Goal: Task Accomplishment & Management: Complete application form

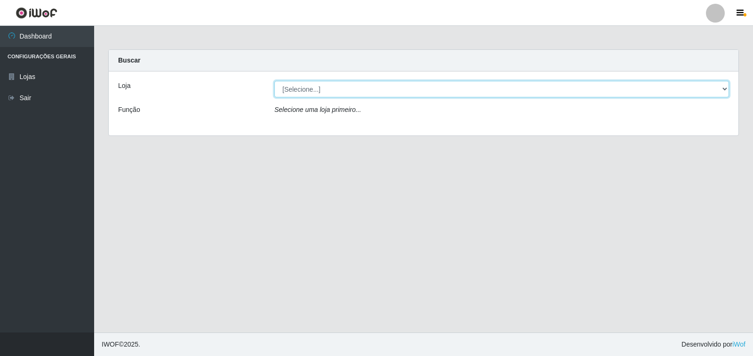
click at [342, 90] on select "[Selecione...] Extrabom - Loja 40 [GEOGRAPHIC_DATA]" at bounding box center [501, 89] width 455 height 16
select select "538"
click at [274, 81] on select "[Selecione...] Extrabom - Loja 40 [GEOGRAPHIC_DATA]" at bounding box center [501, 89] width 455 height 16
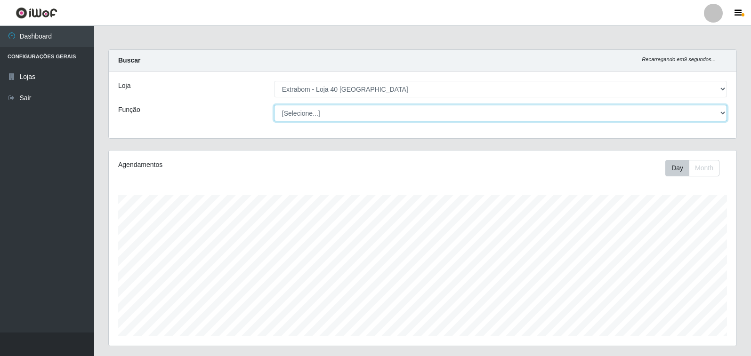
click at [478, 117] on select "[Selecione...] Repositor Repositor + Repositor ++" at bounding box center [500, 113] width 453 height 16
click at [435, 120] on select "[Selecione...] Repositor Repositor + Repositor ++" at bounding box center [500, 113] width 453 height 16
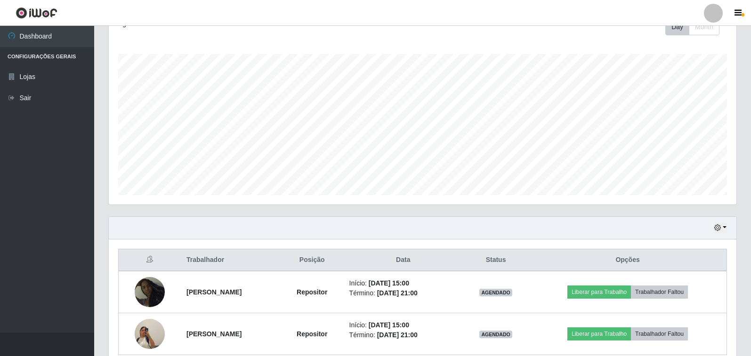
scroll to position [185, 0]
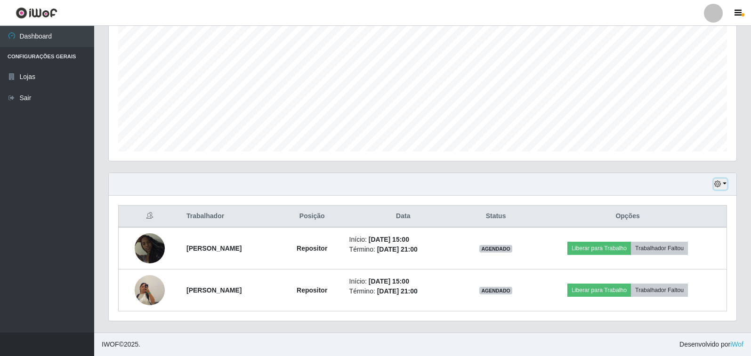
click at [724, 181] on button "button" at bounding box center [719, 184] width 13 height 11
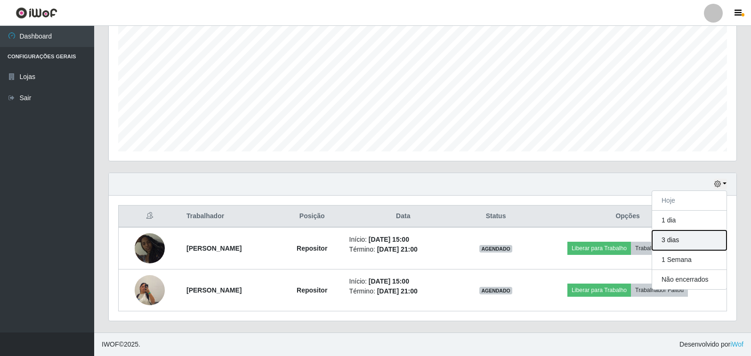
click at [682, 238] on button "3 dias" at bounding box center [689, 241] width 74 height 20
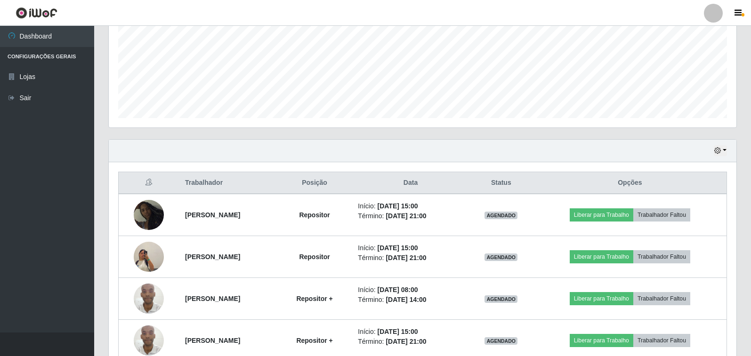
scroll to position [235, 0]
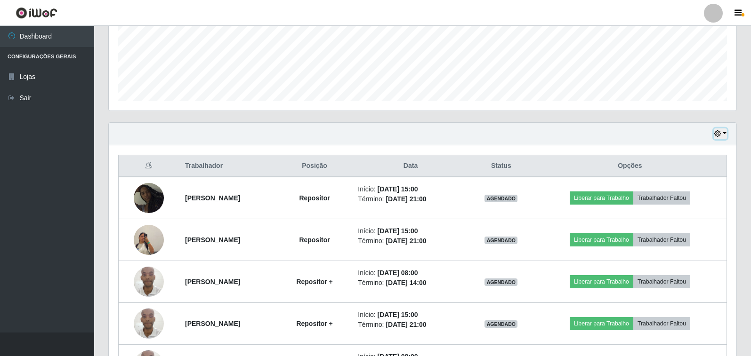
click at [726, 134] on button "button" at bounding box center [719, 133] width 13 height 11
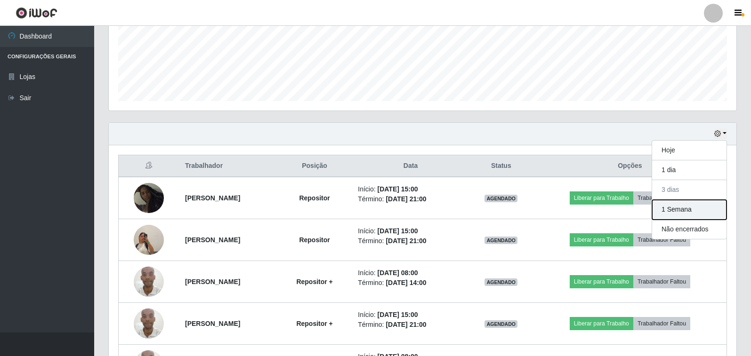
click at [687, 207] on button "1 Semana" at bounding box center [689, 210] width 74 height 20
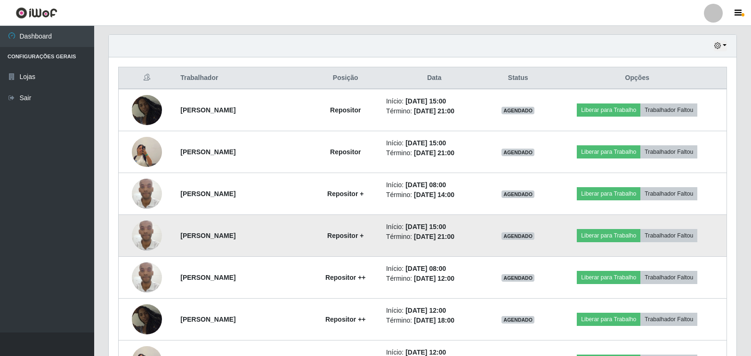
scroll to position [306, 0]
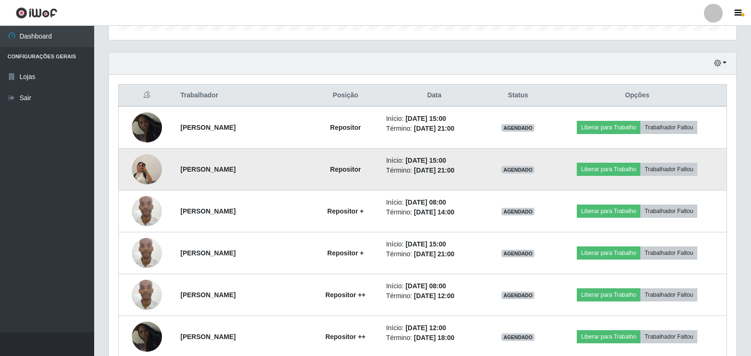
click at [150, 173] on img at bounding box center [147, 170] width 30 height 54
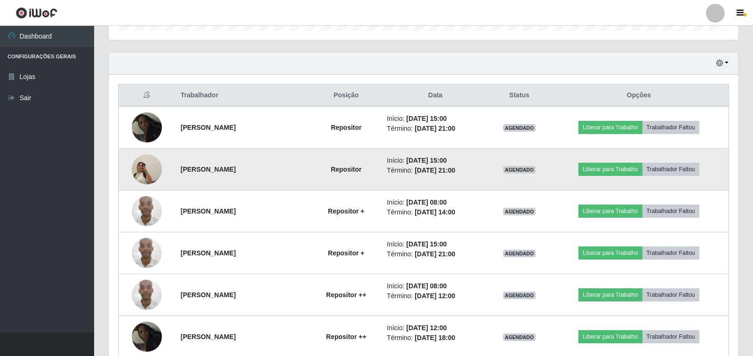
scroll to position [195, 627]
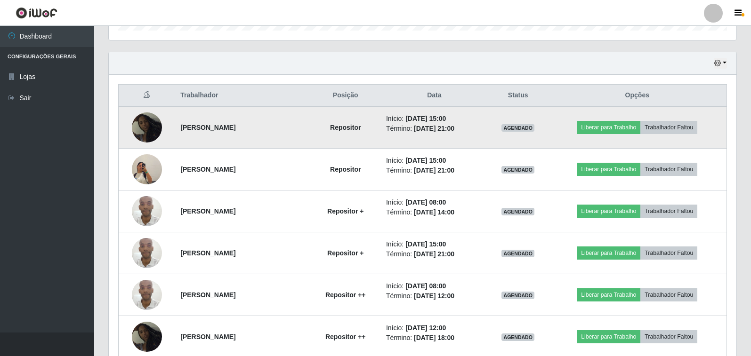
click at [144, 128] on img at bounding box center [147, 127] width 30 height 30
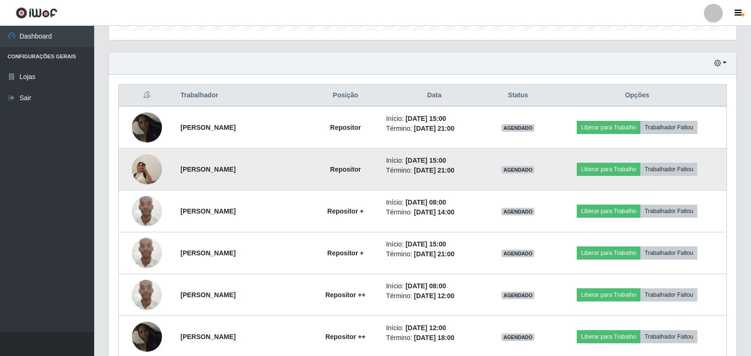
click at [149, 168] on img at bounding box center [147, 170] width 30 height 54
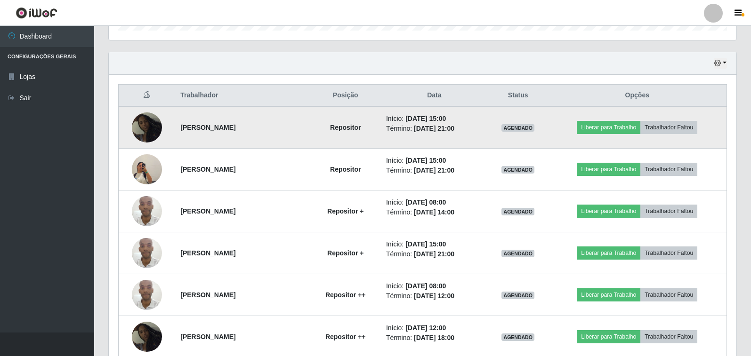
click at [149, 127] on img at bounding box center [147, 127] width 30 height 30
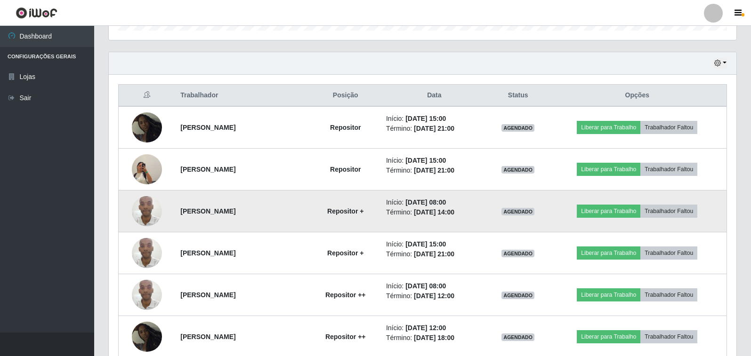
click at [152, 200] on img at bounding box center [147, 211] width 30 height 40
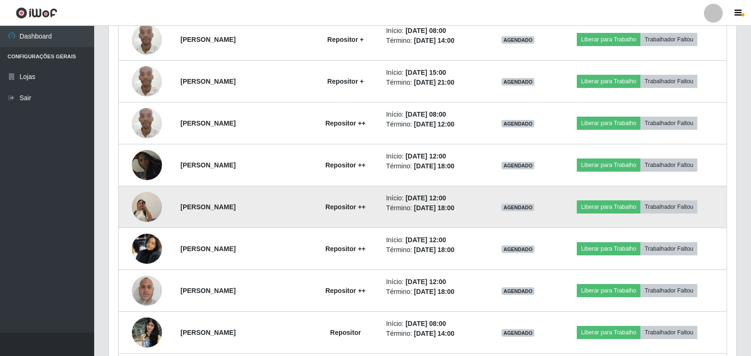
scroll to position [494, 0]
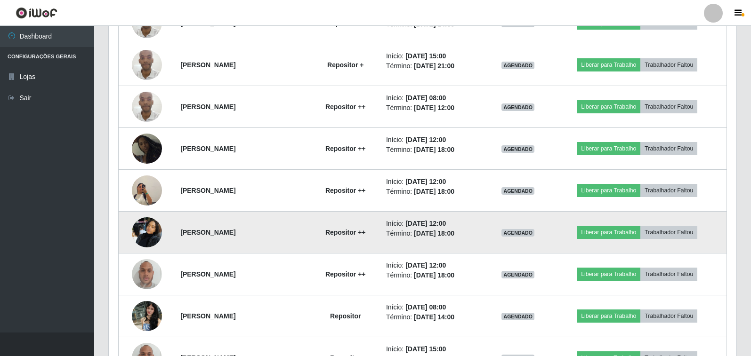
click at [146, 229] on img at bounding box center [147, 232] width 30 height 40
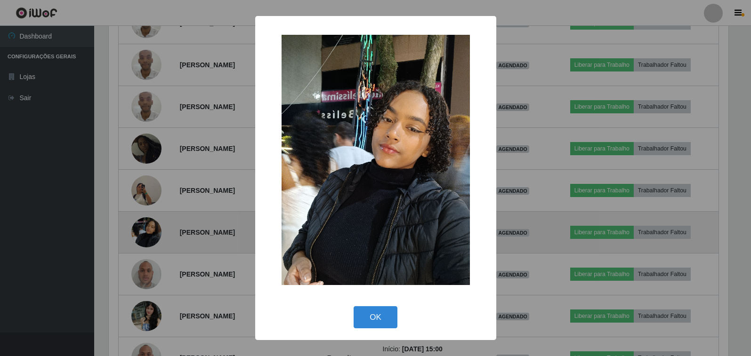
scroll to position [0, 0]
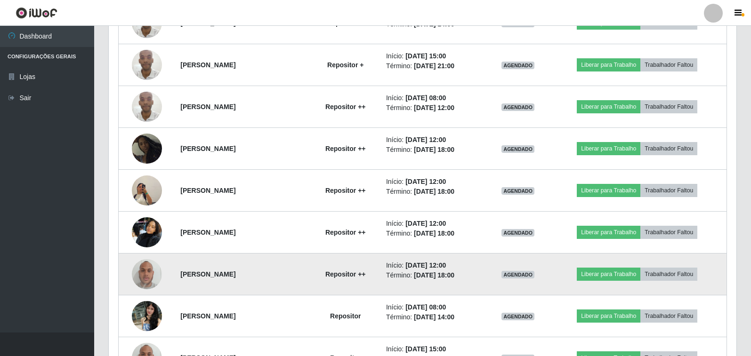
click at [146, 277] on img at bounding box center [147, 274] width 30 height 40
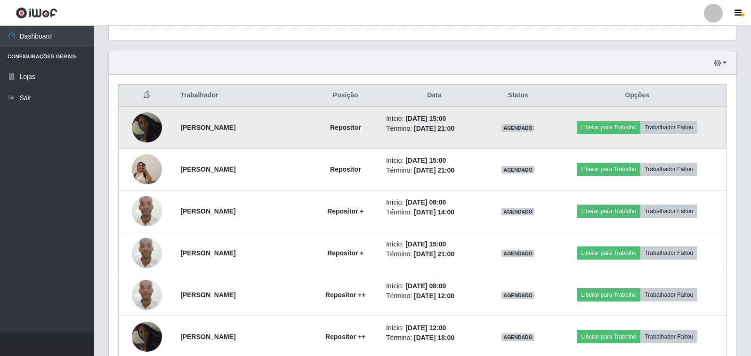
click at [154, 127] on img at bounding box center [147, 127] width 30 height 30
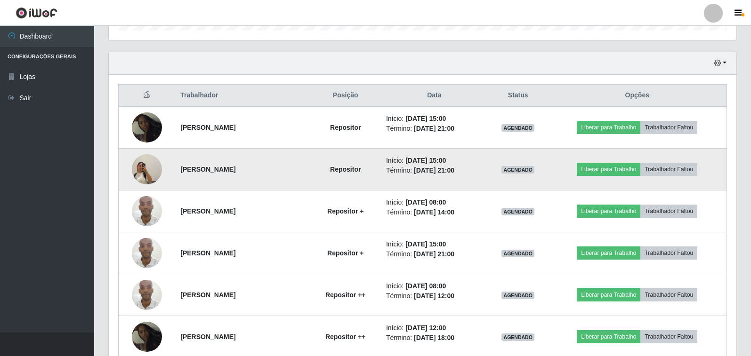
click at [144, 167] on img at bounding box center [147, 170] width 30 height 54
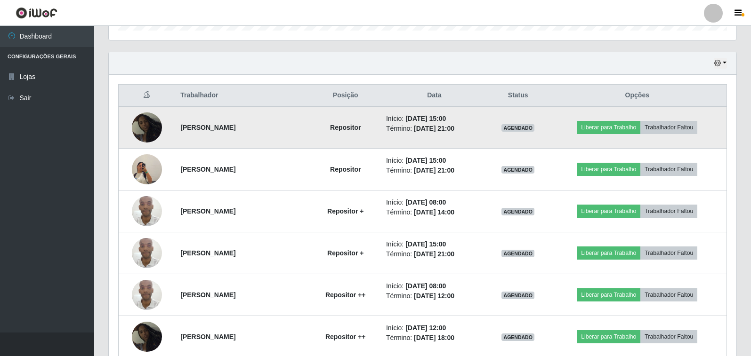
click at [146, 132] on img at bounding box center [147, 127] width 30 height 30
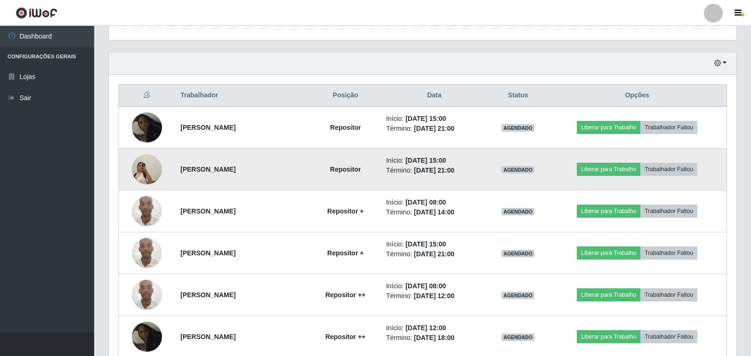
click at [154, 171] on img at bounding box center [147, 170] width 30 height 54
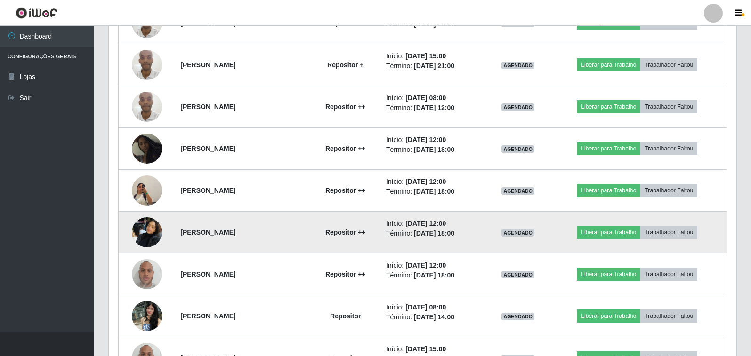
click at [151, 232] on img at bounding box center [147, 232] width 30 height 40
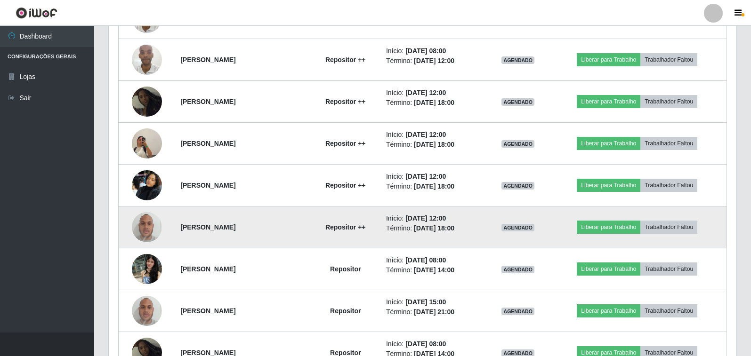
click at [149, 231] on img at bounding box center [147, 227] width 30 height 40
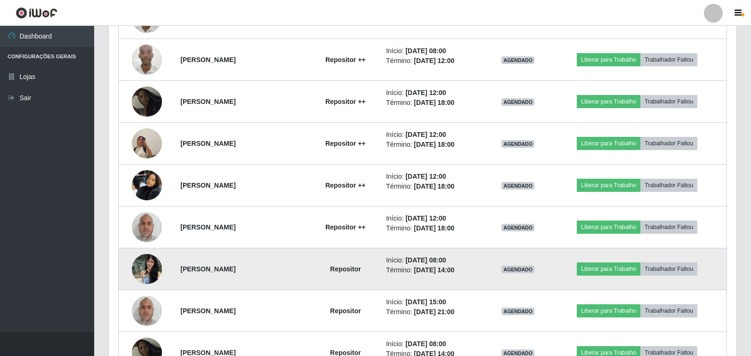
click at [146, 269] on img at bounding box center [147, 269] width 30 height 40
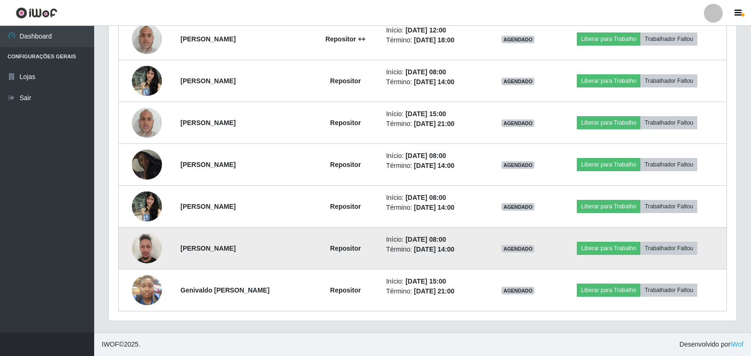
click at [144, 254] on img at bounding box center [147, 248] width 30 height 40
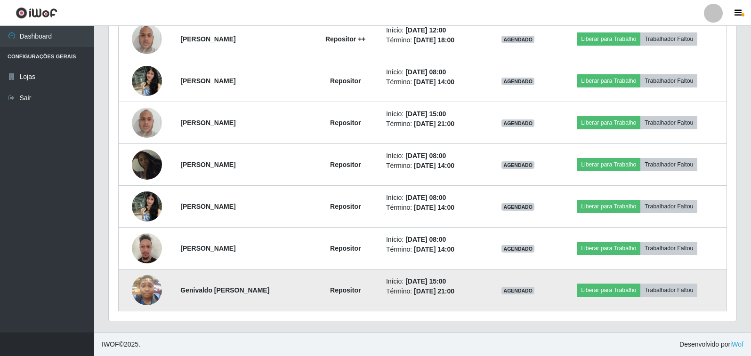
click at [143, 293] on img at bounding box center [147, 290] width 30 height 40
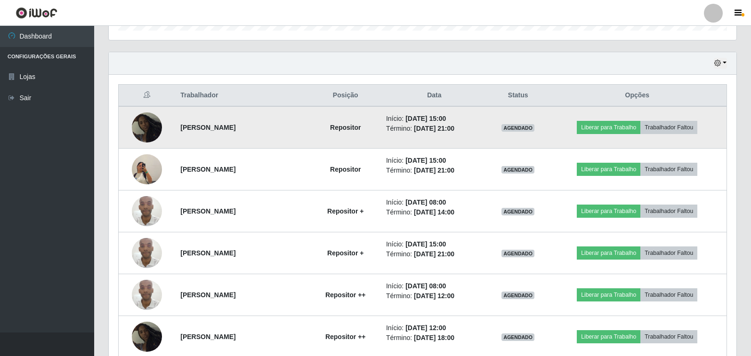
click at [151, 134] on img at bounding box center [147, 127] width 30 height 30
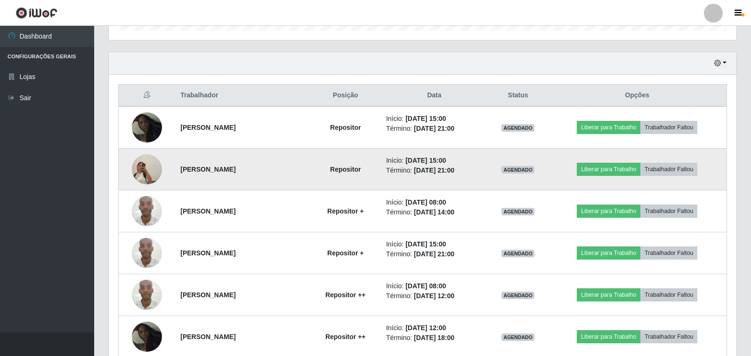
click at [152, 167] on img at bounding box center [147, 170] width 30 height 54
